Goal: Task Accomplishment & Management: Manage account settings

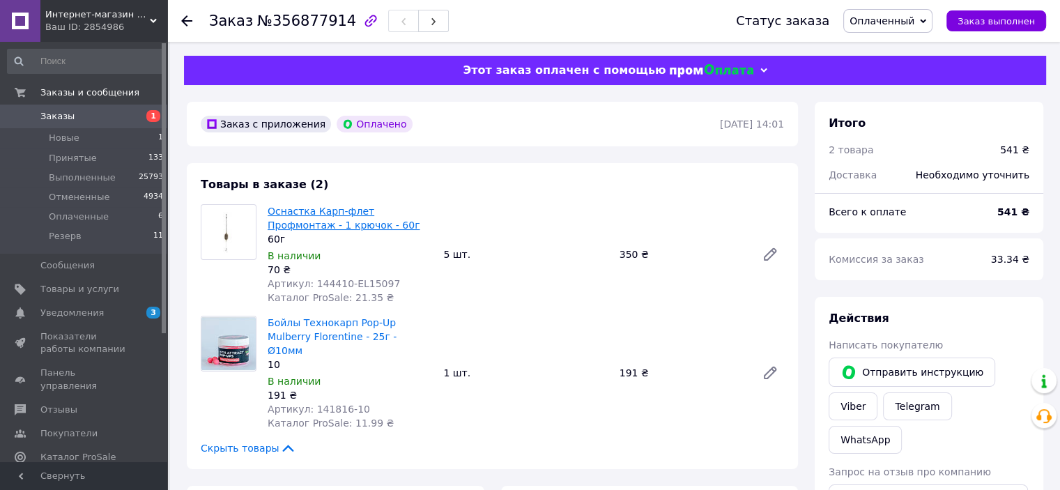
click at [372, 214] on link "Оснастка Карп-флет Профмонтаж - 1 крючок - 60г" at bounding box center [344, 218] width 152 height 25
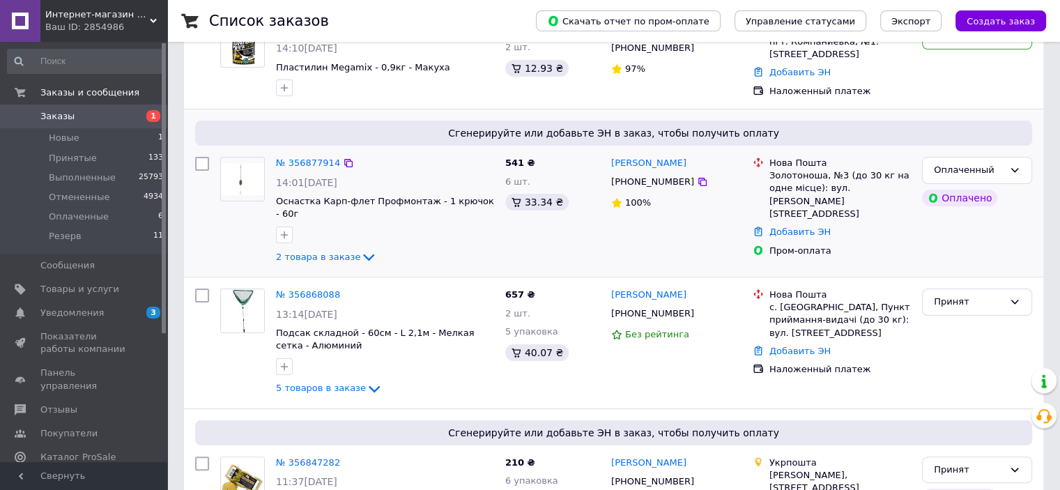
scroll to position [279, 0]
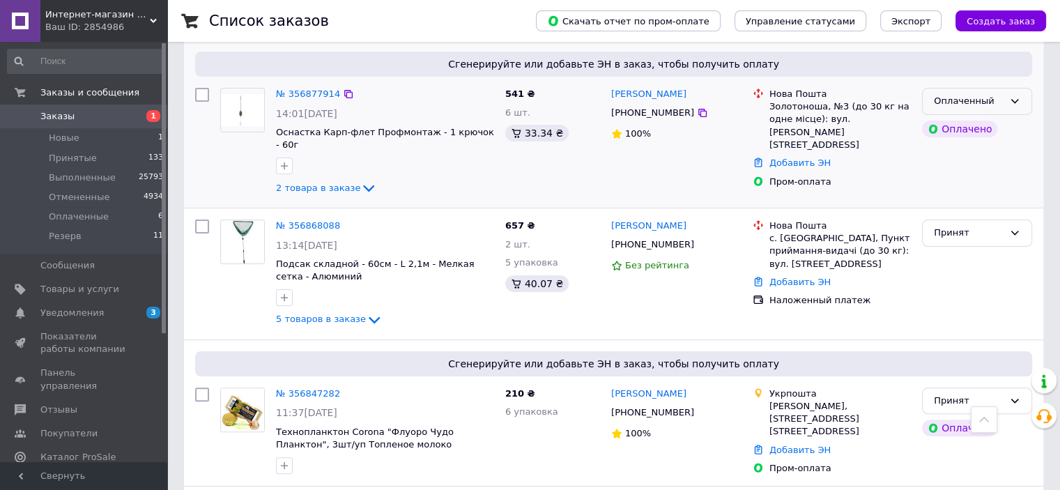
click at [1010, 107] on div "Оплаченный" at bounding box center [977, 101] width 110 height 27
click at [977, 175] on li "Отменен" at bounding box center [976, 182] width 109 height 26
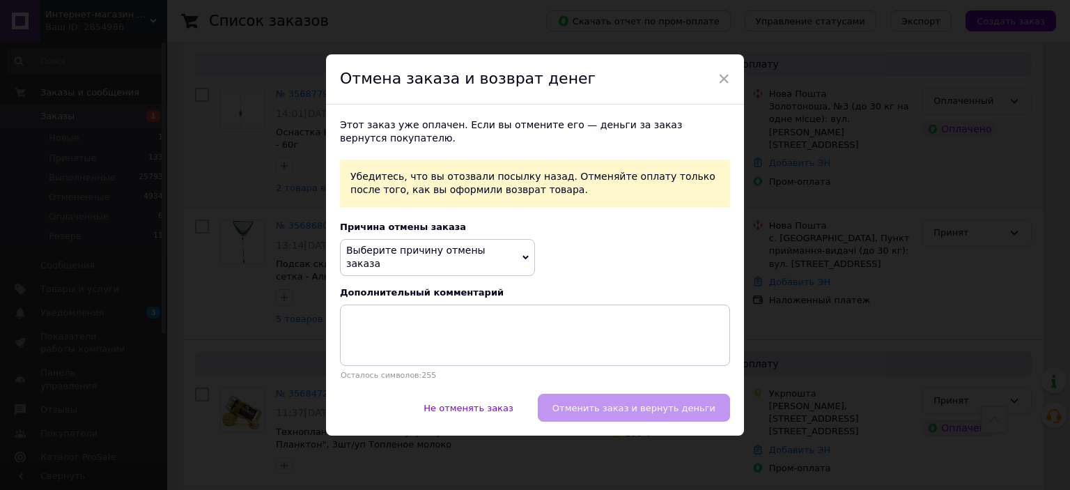
click at [419, 270] on div "Этот заказ уже оплачен. Если вы отмените его — деньги за заказ вернутся покупат…" at bounding box center [535, 250] width 418 height 290
click at [422, 258] on span "Выберите причину отмены заказа" at bounding box center [415, 257] width 139 height 25
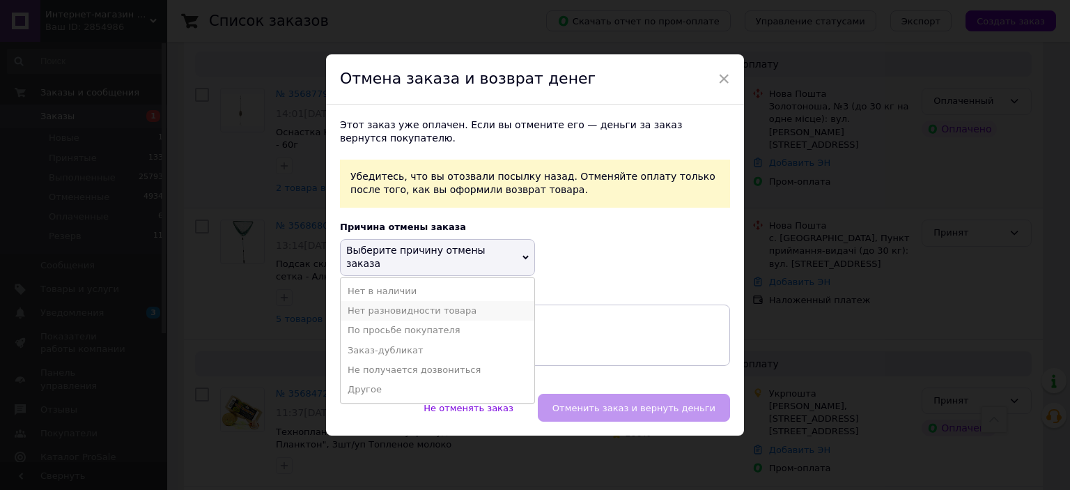
click at [424, 307] on li "Нет разновидности товара" at bounding box center [438, 311] width 194 height 20
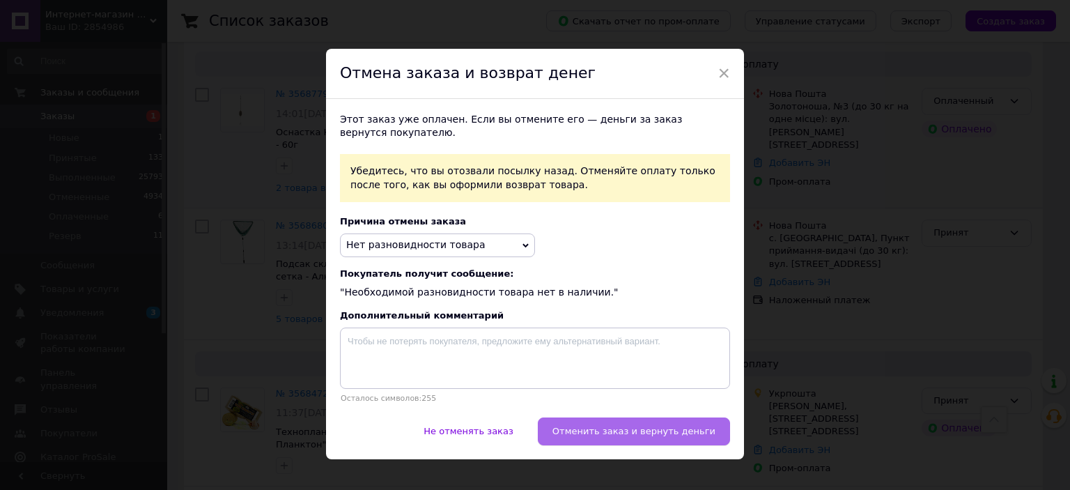
click at [690, 432] on span "Отменить заказ и вернуть деньги" at bounding box center [634, 431] width 163 height 10
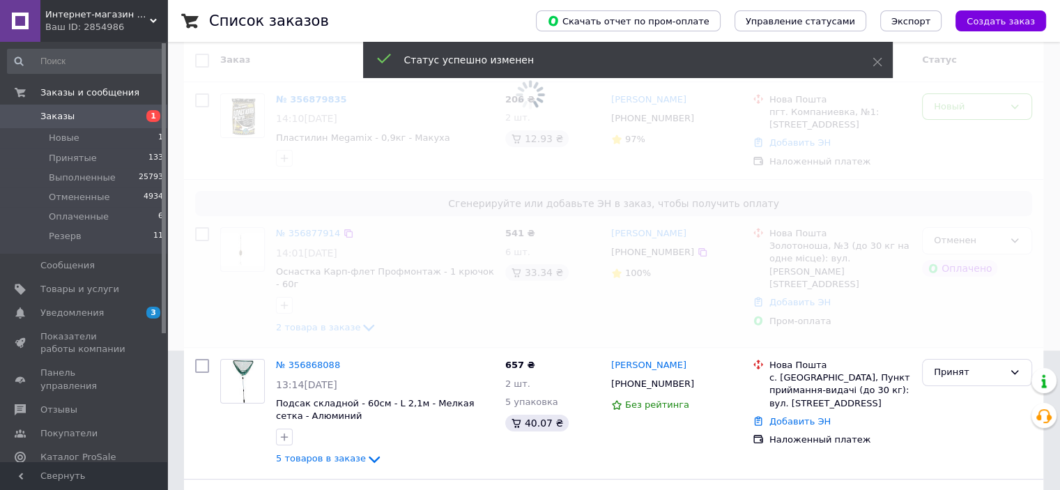
scroll to position [70, 0]
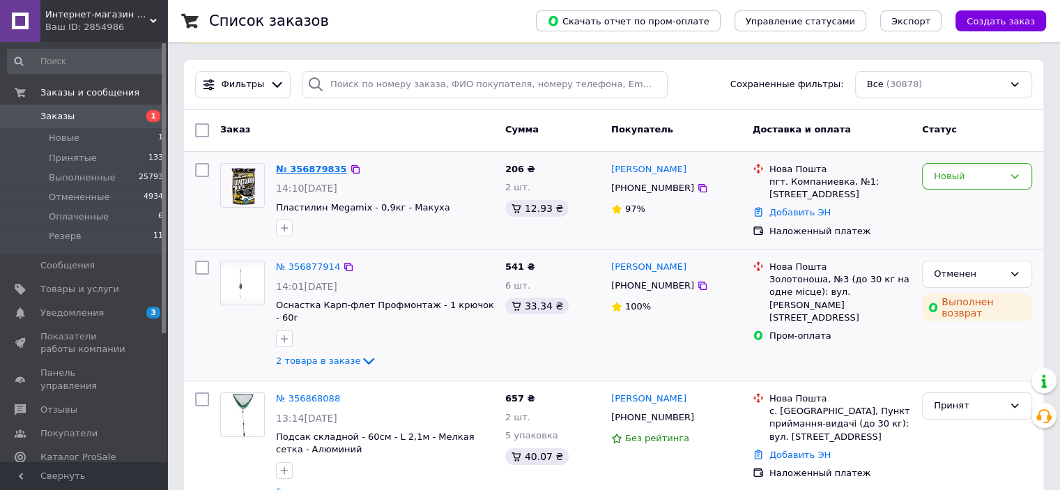
click at [287, 164] on link "№ 356879835" at bounding box center [311, 169] width 71 height 10
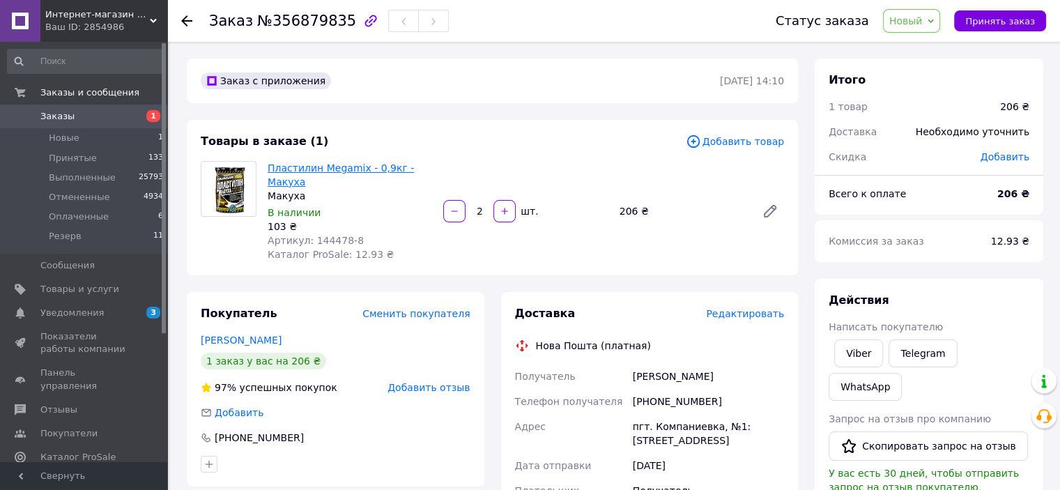
click at [373, 173] on link "Пластилин Megamix - 0,9кг - Макуха" at bounding box center [341, 174] width 146 height 25
click at [772, 143] on span "Добавить товар" at bounding box center [735, 141] width 98 height 15
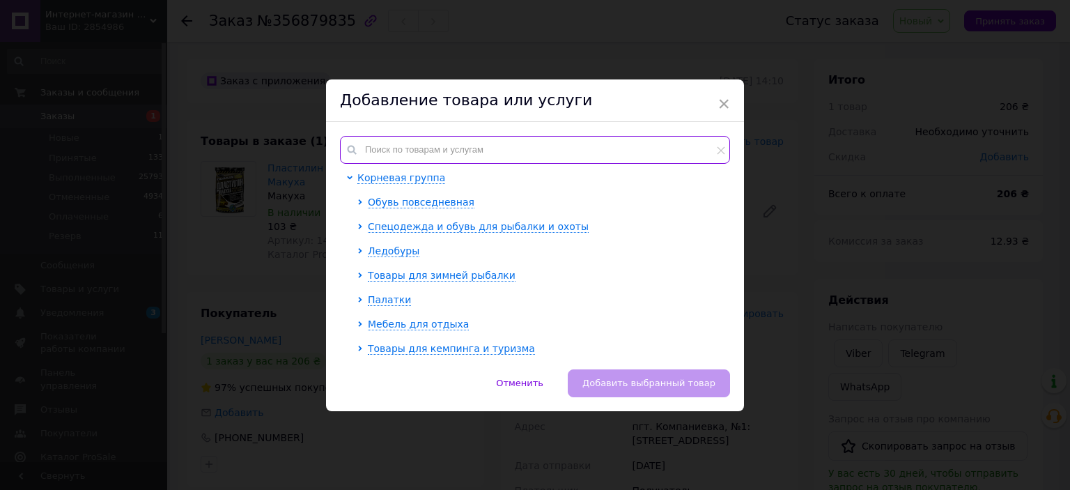
click at [502, 150] on input "text" at bounding box center [535, 150] width 390 height 28
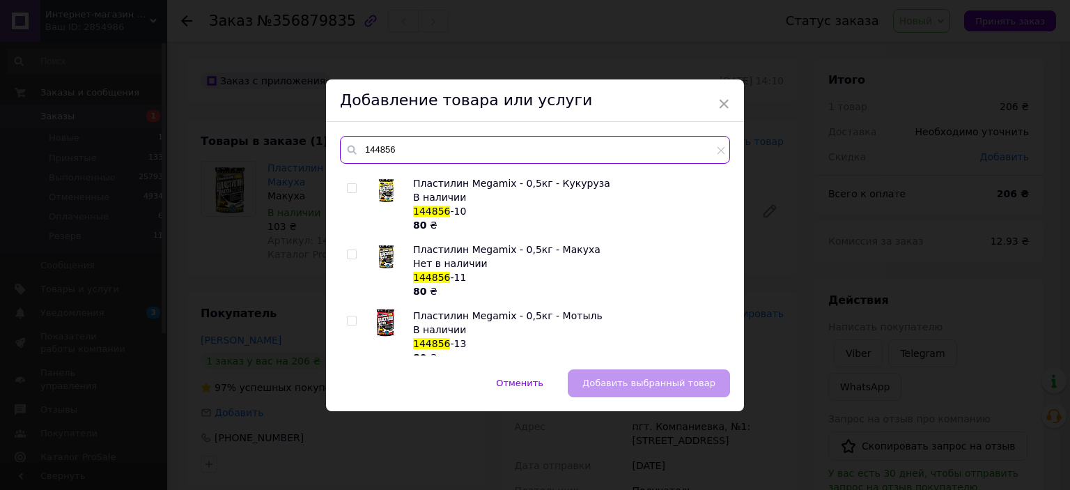
scroll to position [557, 0]
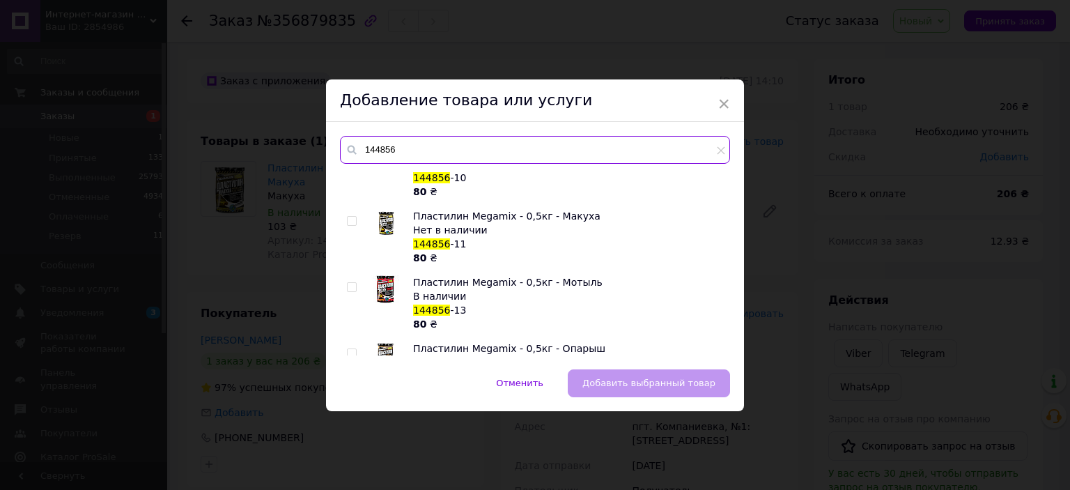
type input "144856"
drag, startPoint x: 350, startPoint y: 219, endPoint x: 360, endPoint y: 222, distance: 11.0
click at [350, 219] on input "checkbox" at bounding box center [351, 221] width 9 height 9
checkbox input "true"
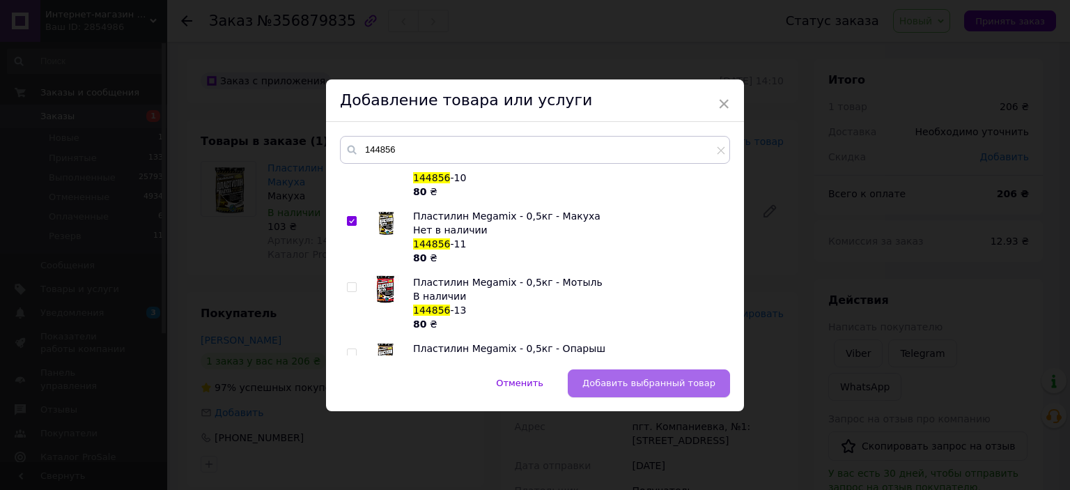
click at [608, 378] on span "Добавить выбранный товар" at bounding box center [648, 383] width 133 height 10
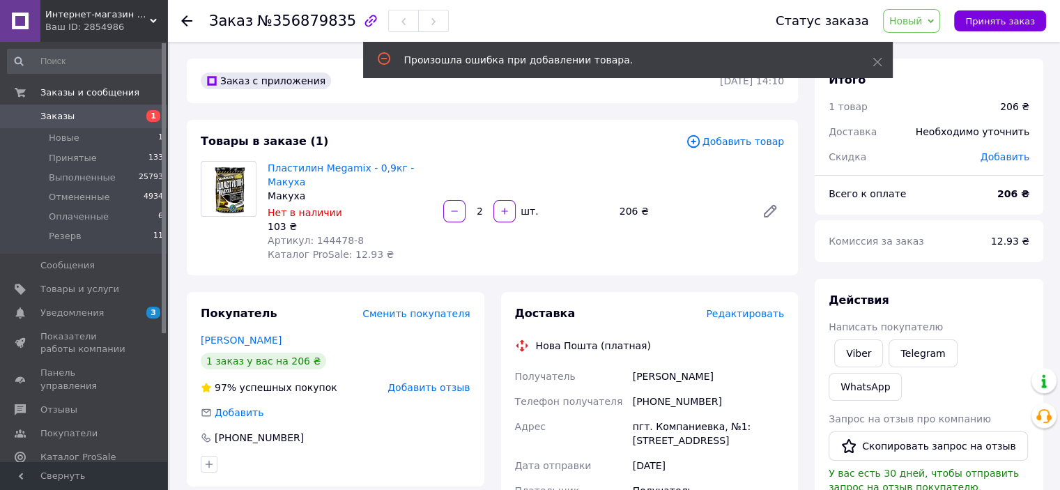
click at [720, 144] on span "Добавить товар" at bounding box center [735, 141] width 98 height 15
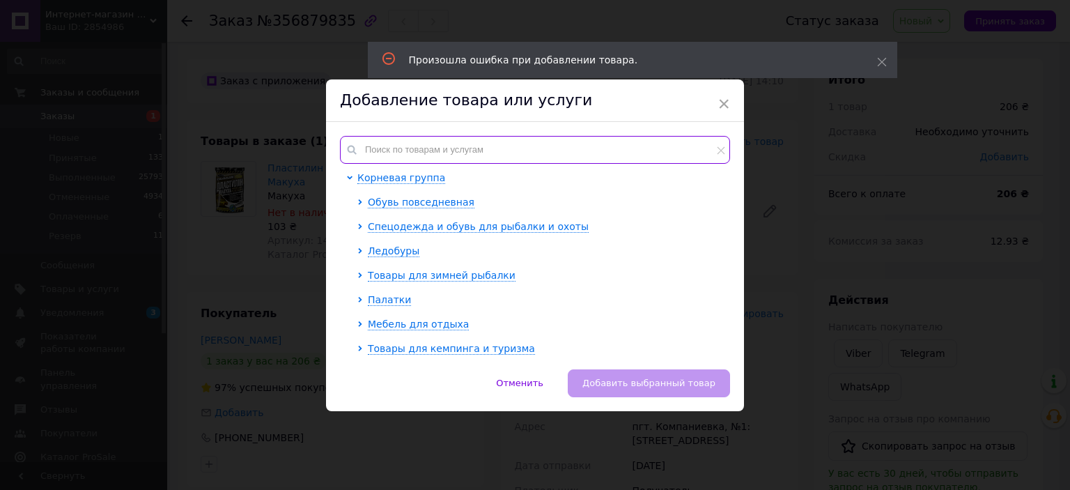
click at [443, 152] on input "text" at bounding box center [535, 150] width 390 height 28
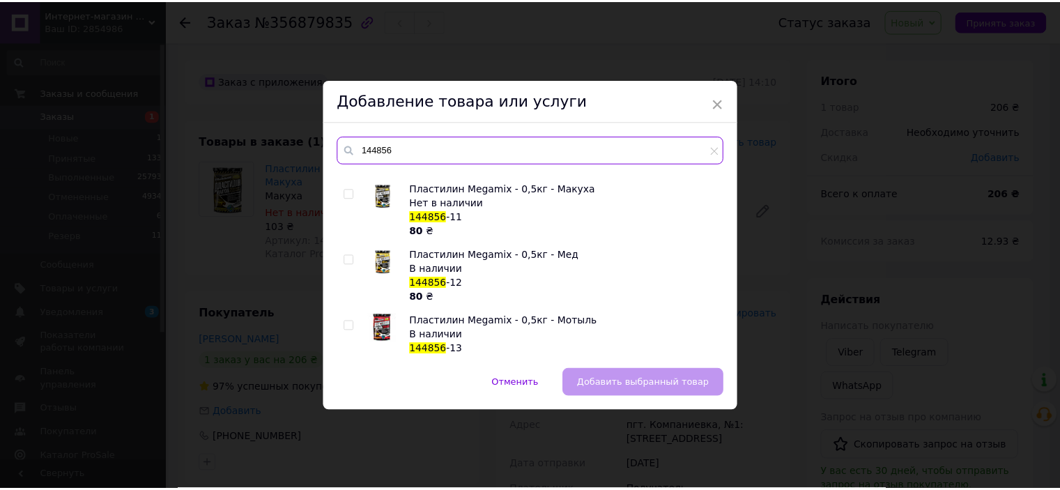
scroll to position [488, 0]
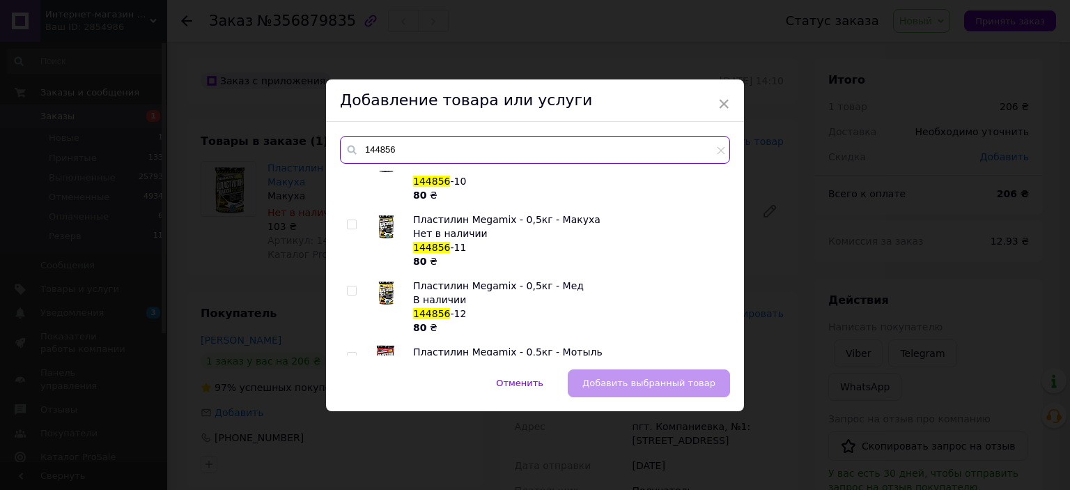
type input "144856"
click at [348, 224] on input "checkbox" at bounding box center [351, 224] width 9 height 9
checkbox input "true"
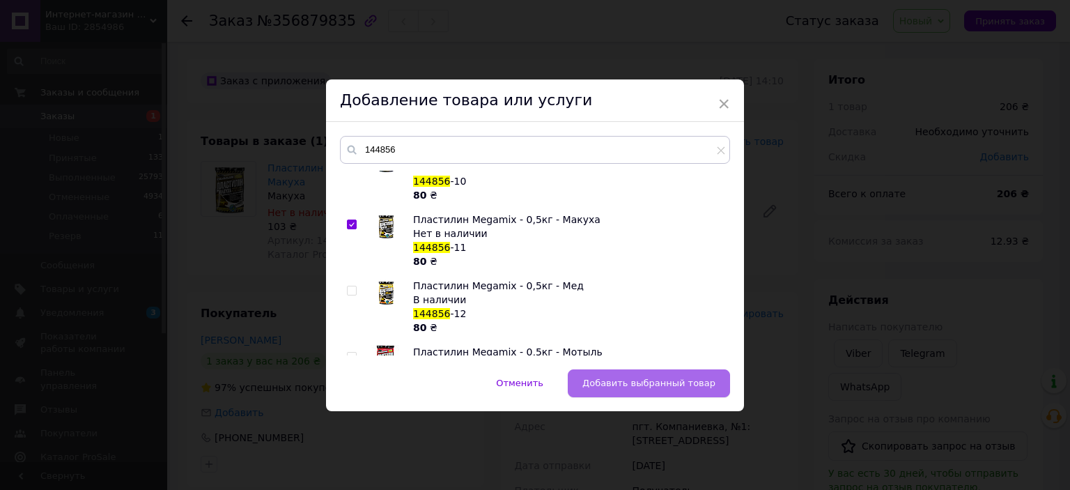
click at [624, 381] on span "Добавить выбранный товар" at bounding box center [648, 383] width 133 height 10
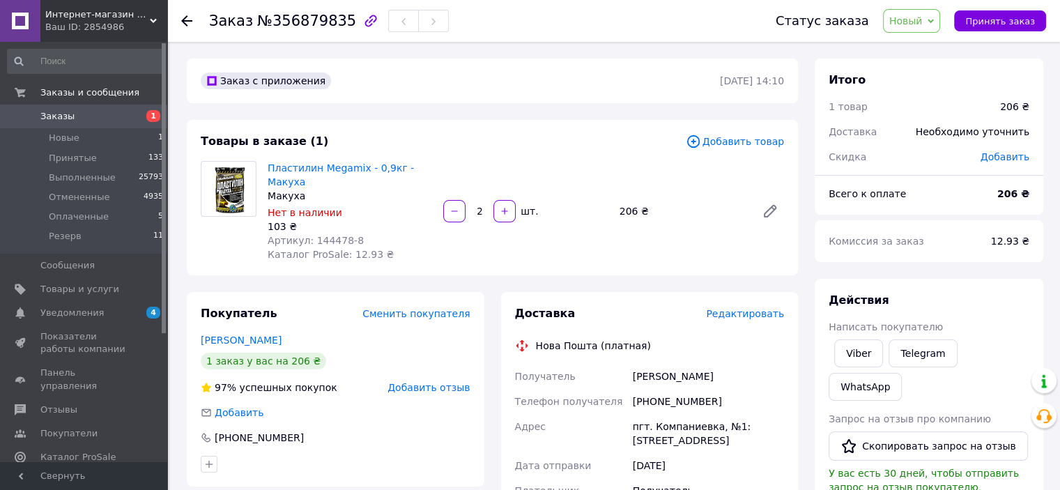
click at [712, 148] on span "Добавить товар" at bounding box center [735, 141] width 98 height 15
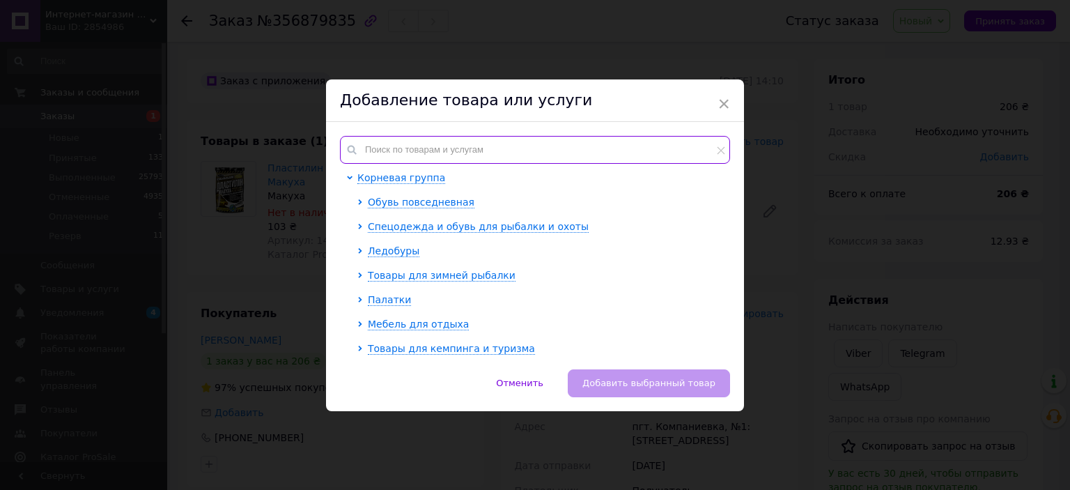
click at [384, 156] on input "text" at bounding box center [535, 150] width 390 height 28
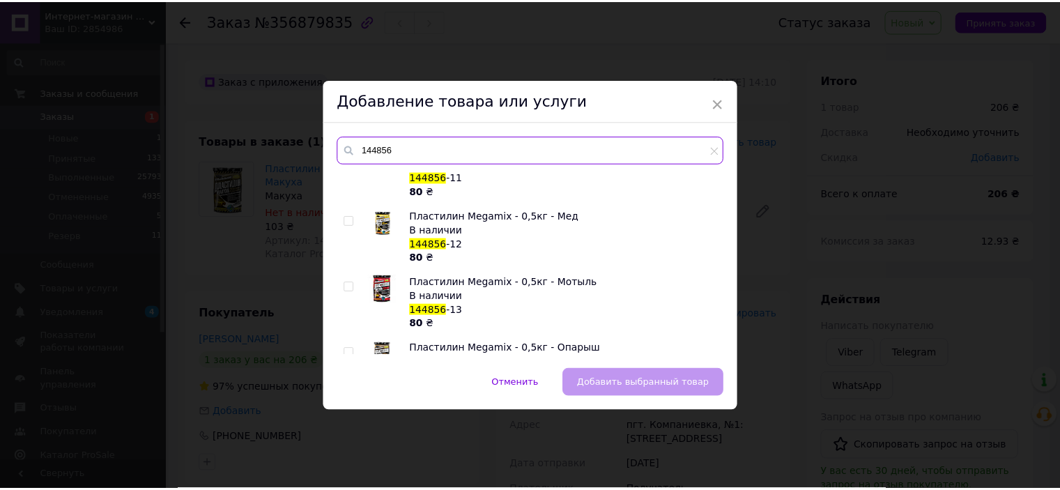
scroll to position [488, 0]
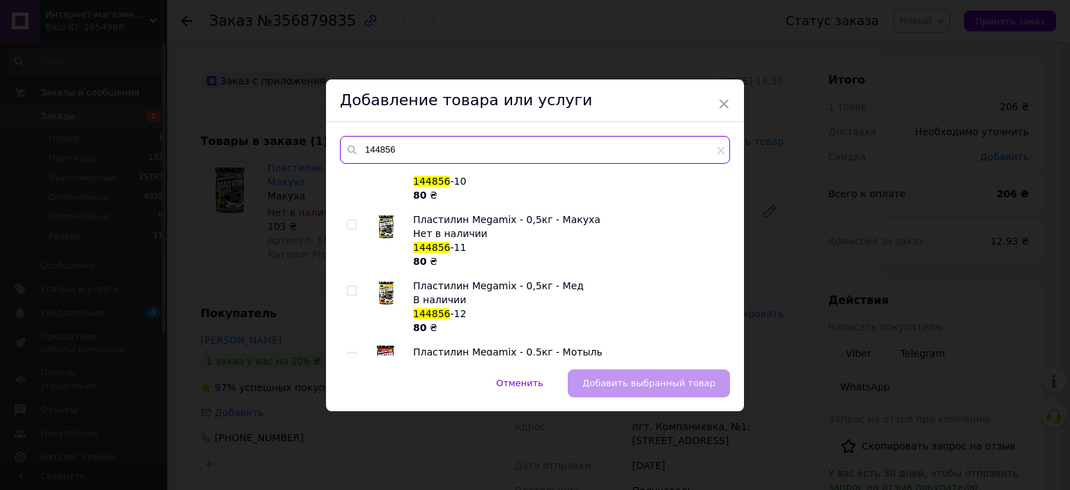
type input "144856"
drag, startPoint x: 350, startPoint y: 222, endPoint x: 396, endPoint y: 253, distance: 55.1
click at [351, 222] on input "checkbox" at bounding box center [351, 224] width 9 height 9
checkbox input "true"
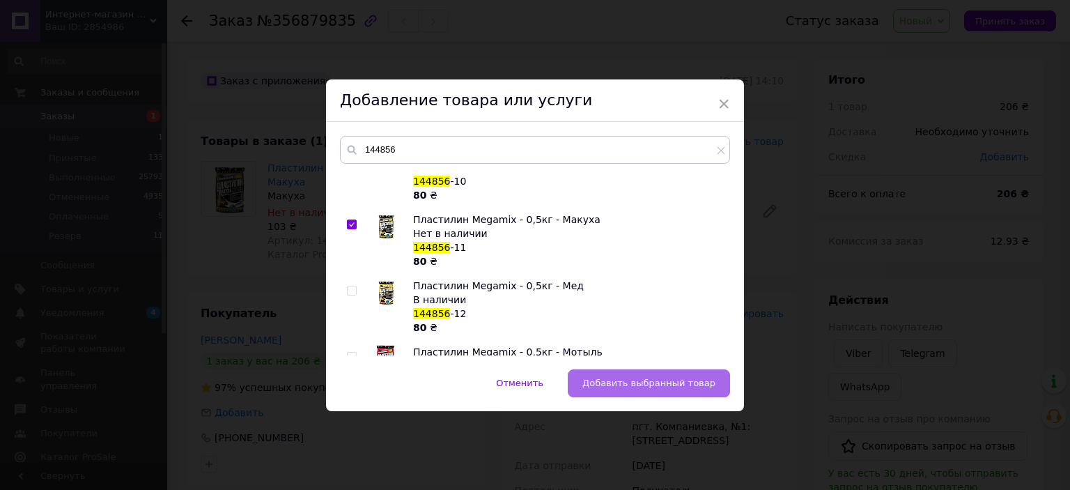
click at [653, 387] on span "Добавить выбранный товар" at bounding box center [648, 383] width 133 height 10
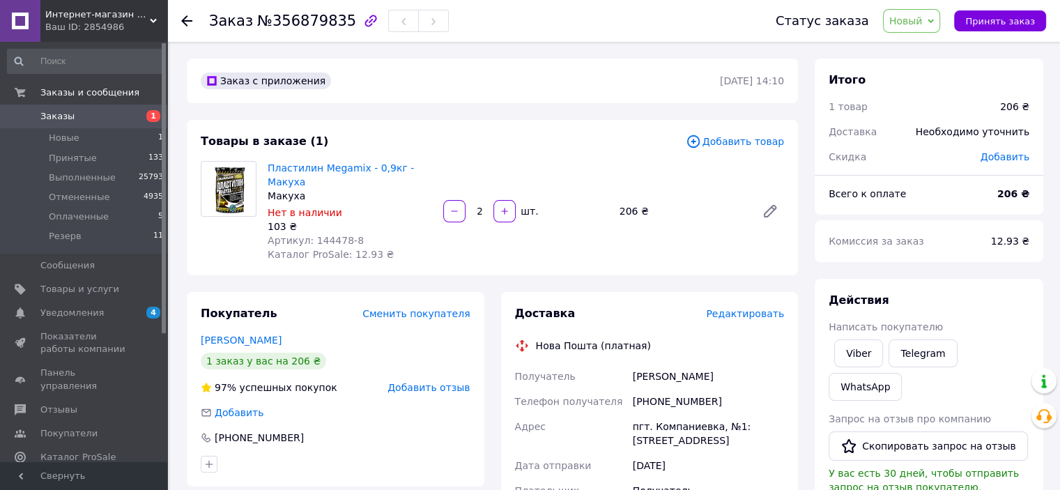
click at [934, 22] on span "Новый" at bounding box center [912, 21] width 58 height 24
click at [929, 40] on li "Принят" at bounding box center [920, 48] width 74 height 21
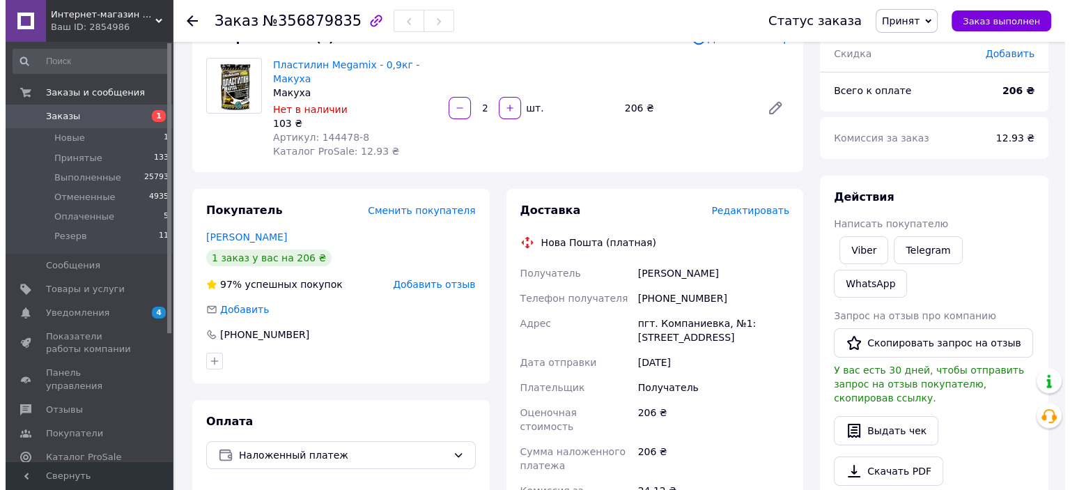
scroll to position [70, 0]
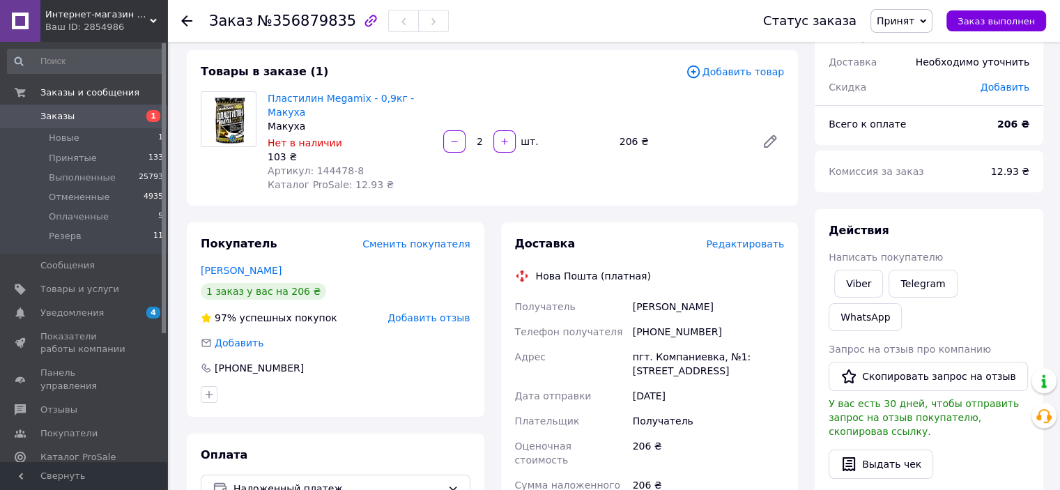
click at [699, 77] on icon at bounding box center [692, 71] width 13 height 13
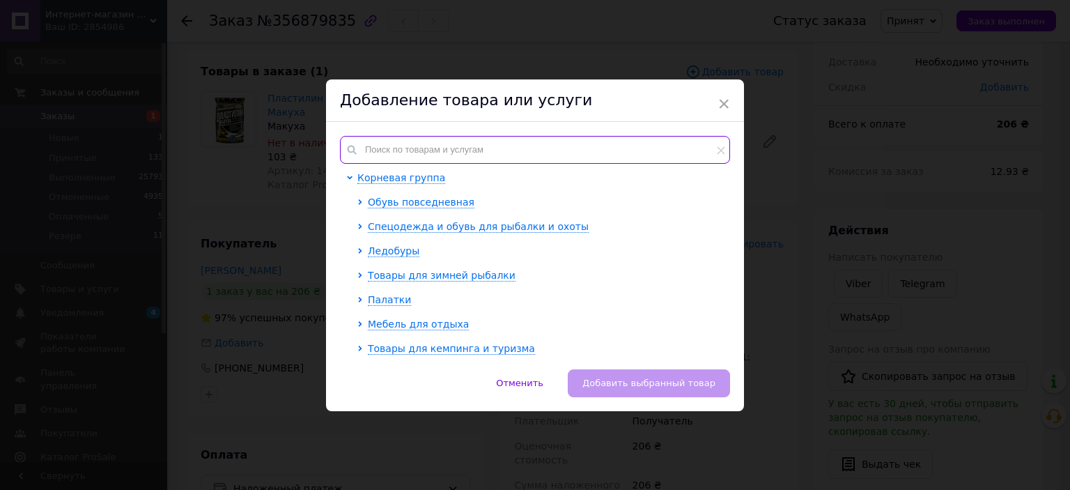
click at [516, 150] on input "text" at bounding box center [535, 150] width 390 height 28
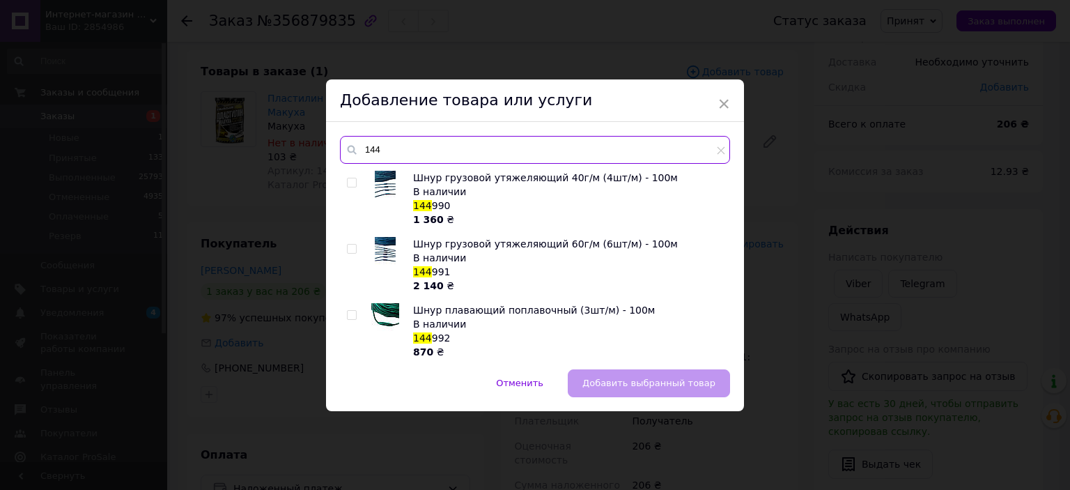
drag, startPoint x: 516, startPoint y: 150, endPoint x: 447, endPoint y: 151, distance: 69.0
click at [447, 151] on input "144" at bounding box center [535, 150] width 390 height 28
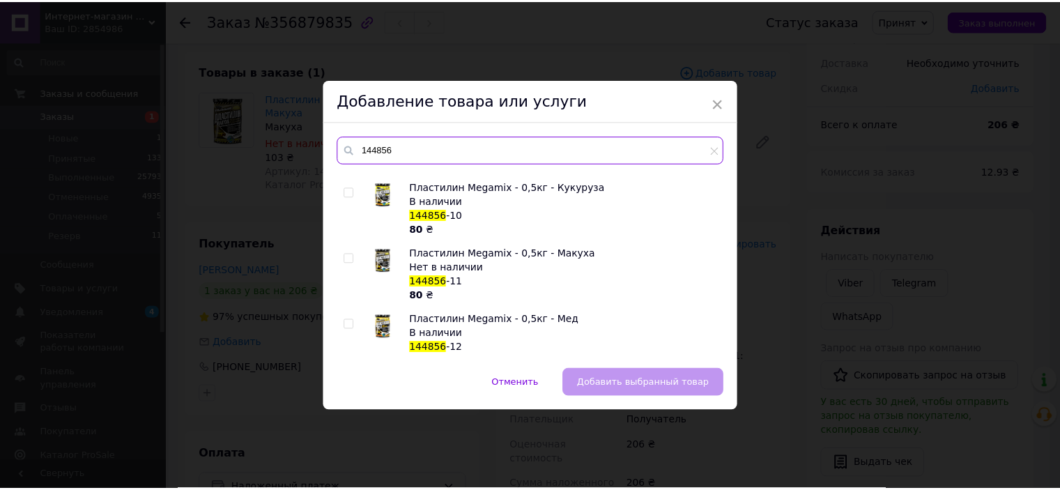
scroll to position [488, 0]
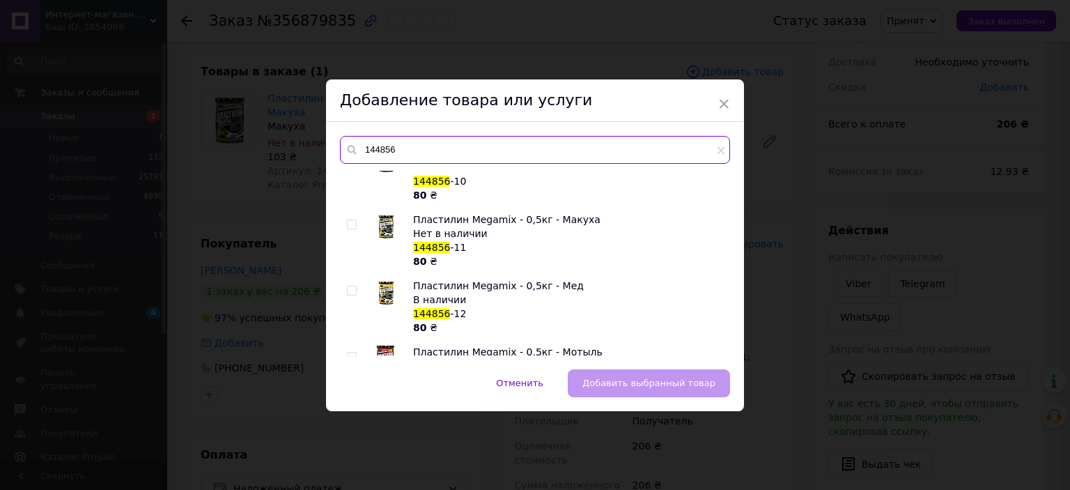
type input "144856"
click at [350, 225] on input "checkbox" at bounding box center [351, 224] width 9 height 9
checkbox input "true"
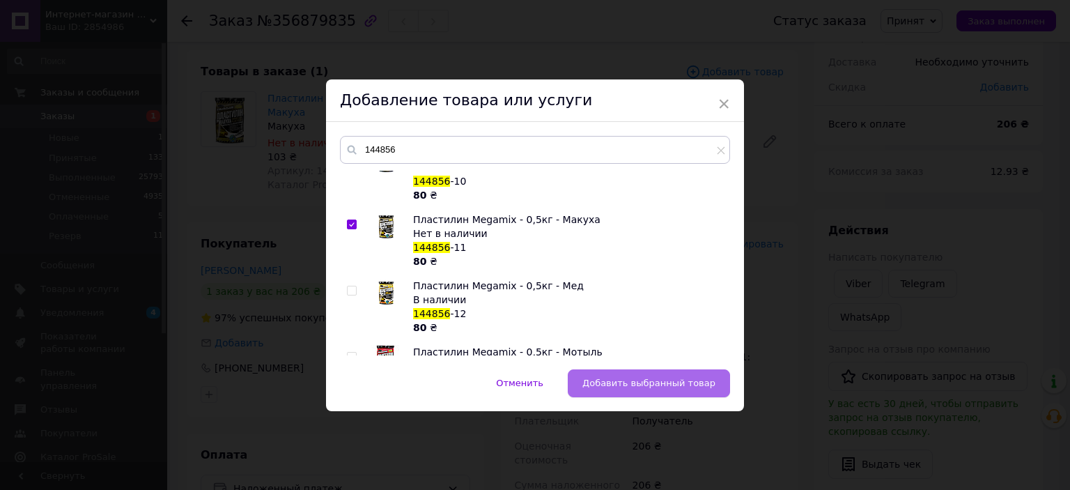
click at [621, 383] on span "Добавить выбранный товар" at bounding box center [648, 383] width 133 height 10
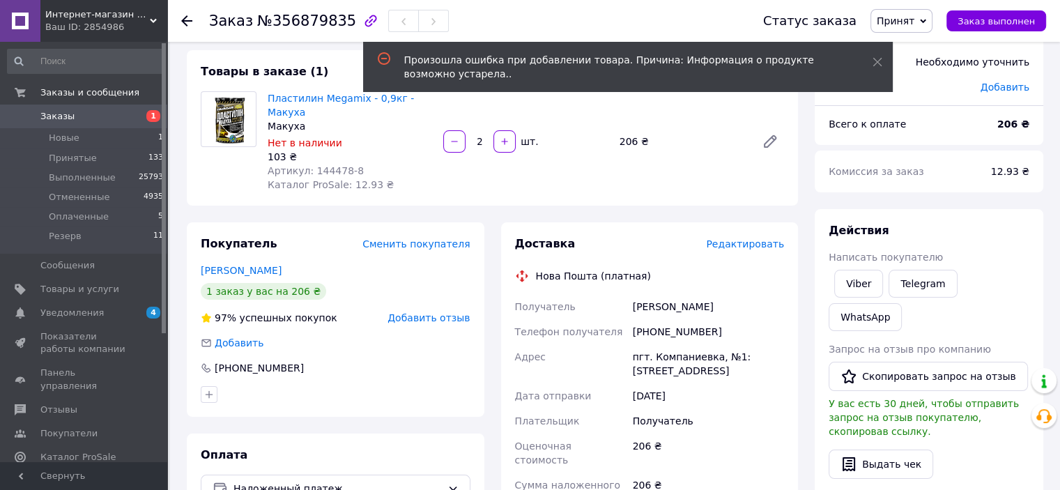
click at [871, 65] on div "Произошла ошибка при добавлении товара. Причина: Информация о продукте возможно…" at bounding box center [628, 67] width 530 height 50
click at [47, 112] on span "Заказы" at bounding box center [57, 116] width 34 height 13
